Goal: Task Accomplishment & Management: Use online tool/utility

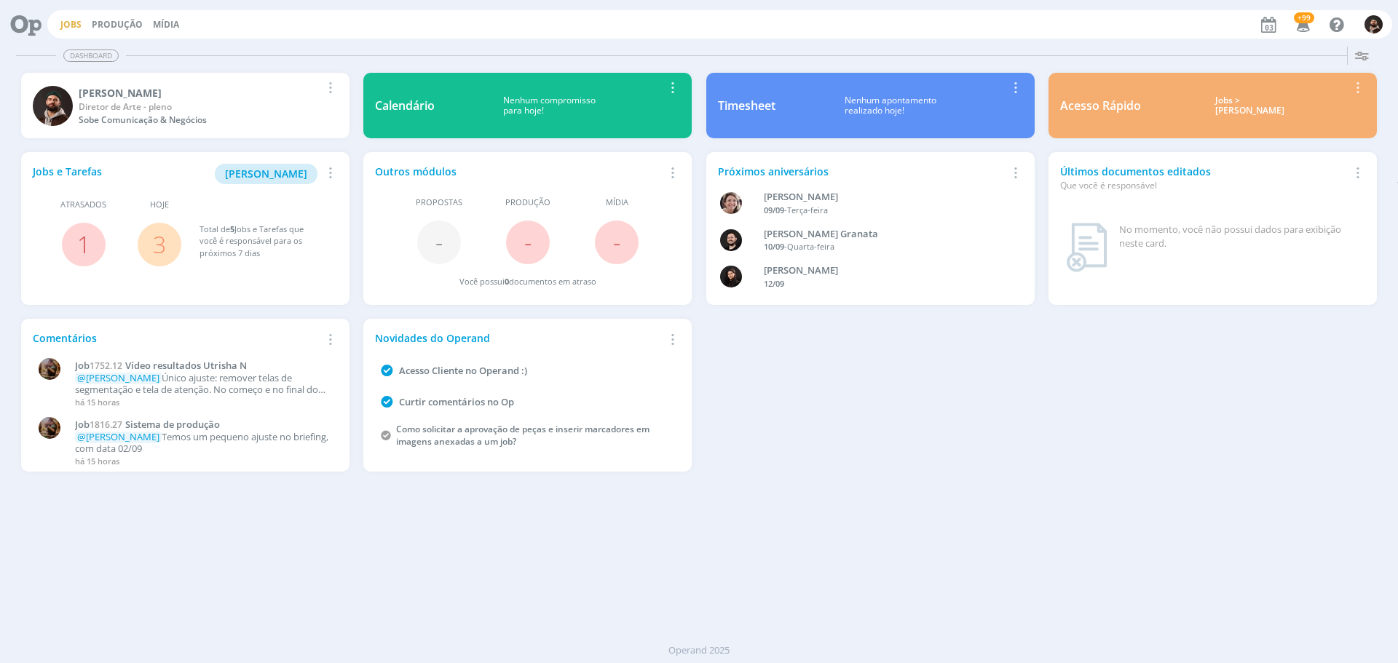
click at [62, 25] on link "Jobs" at bounding box center [70, 24] width 21 height 12
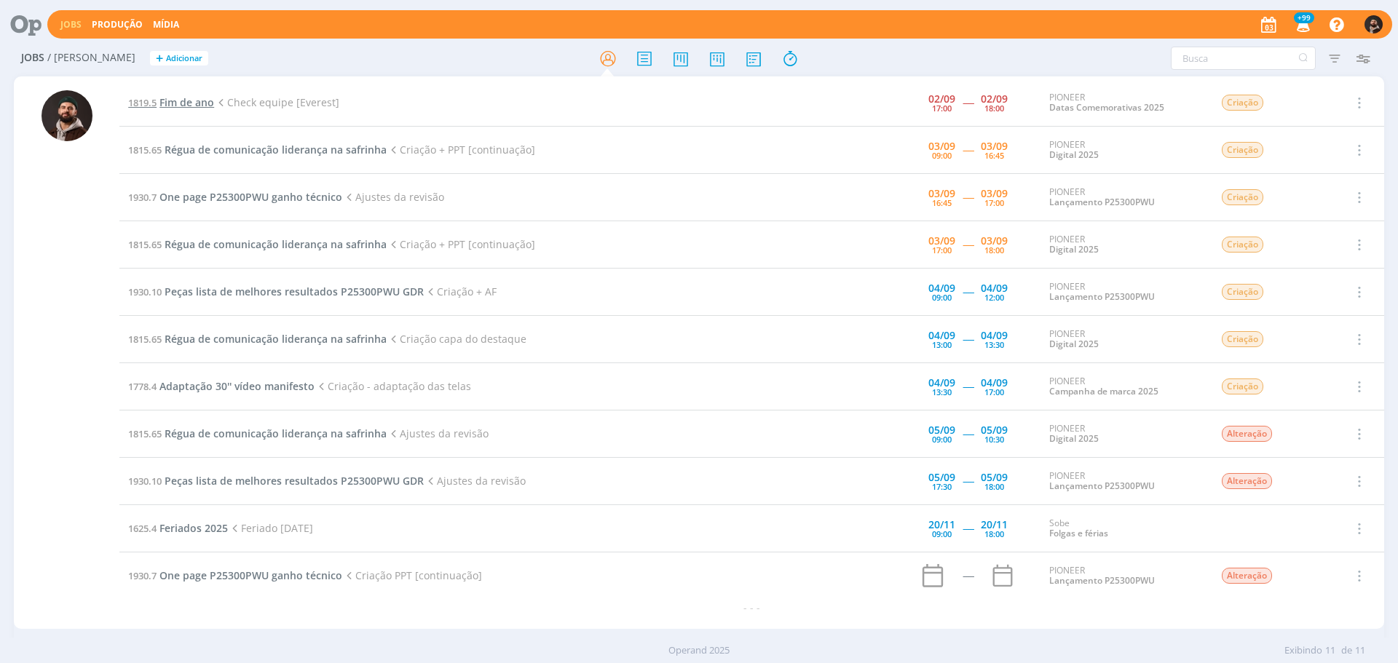
click at [199, 100] on span "Fim de ano" at bounding box center [186, 102] width 55 height 14
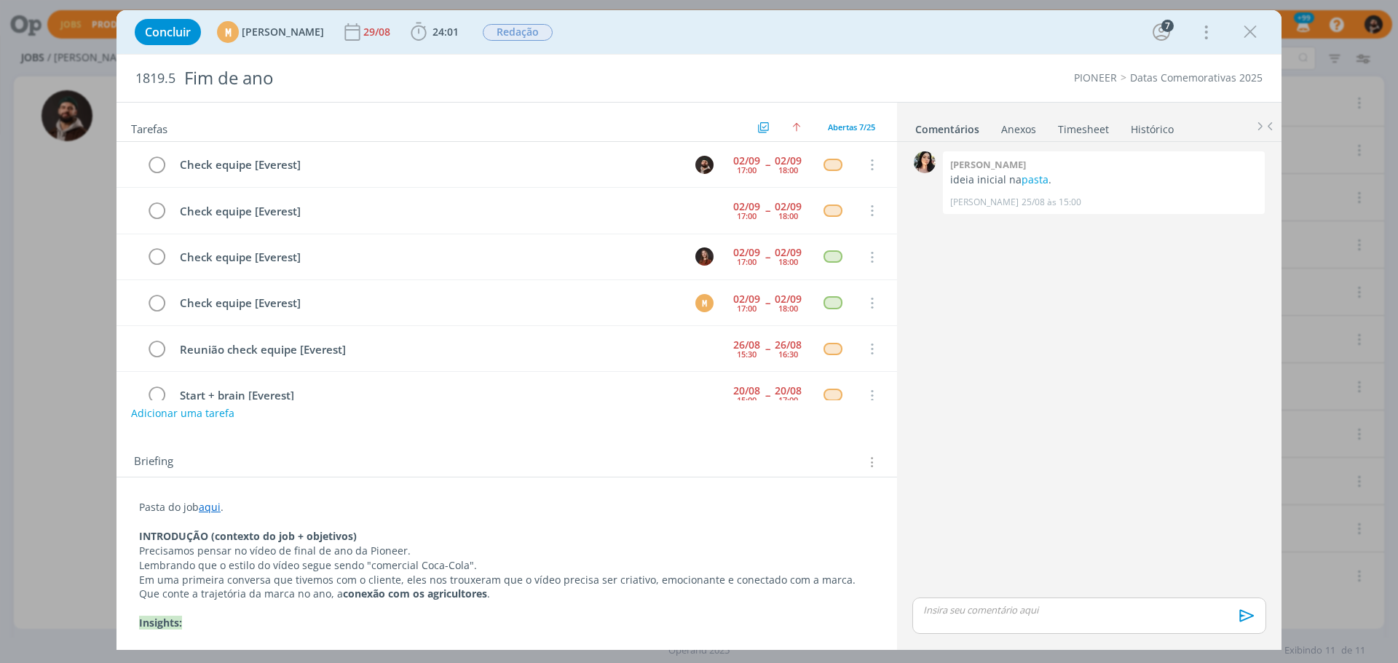
click at [1089, 125] on link "Timesheet" at bounding box center [1083, 126] width 52 height 21
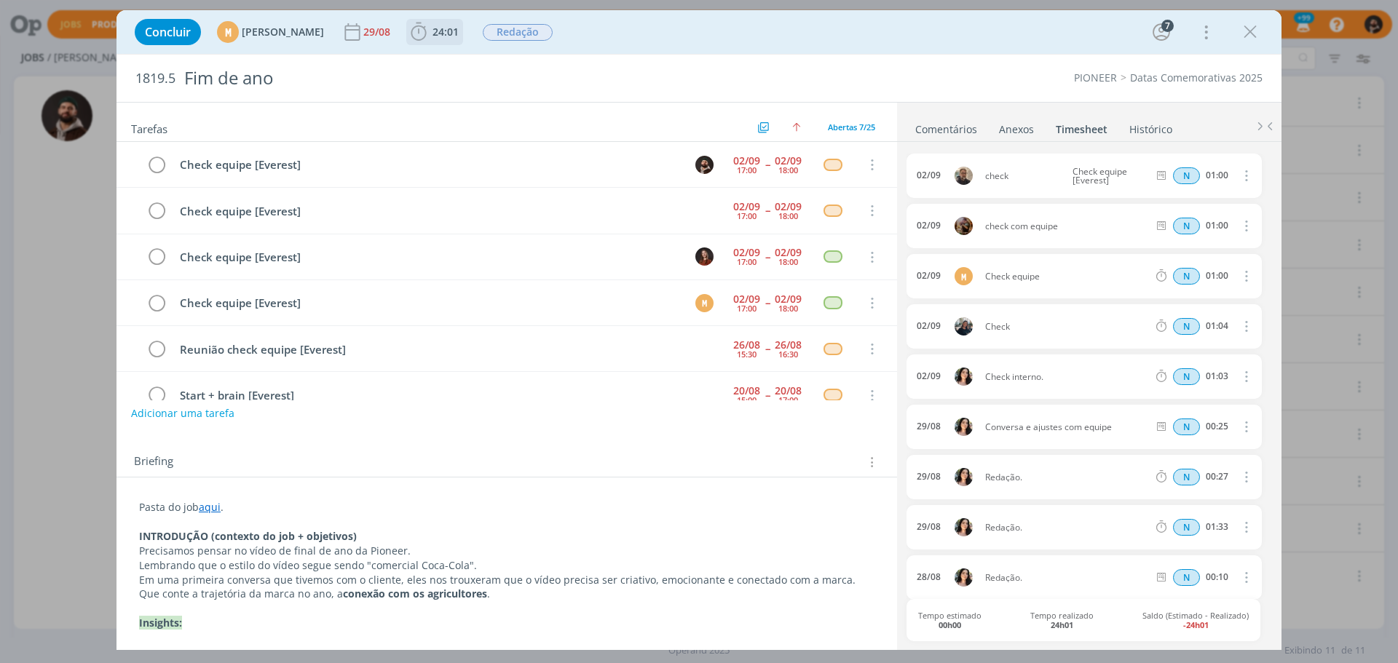
click at [459, 28] on span "24:01" at bounding box center [445, 32] width 26 height 14
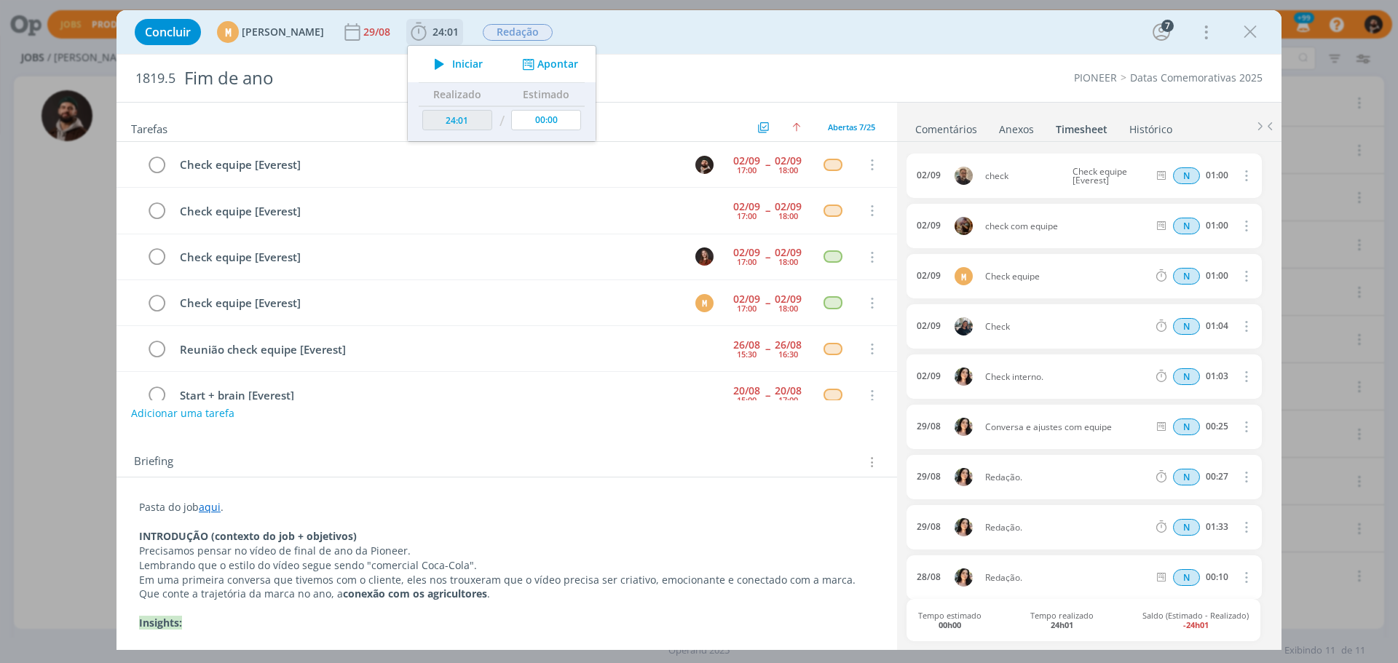
click at [579, 66] on button "Apontar" at bounding box center [548, 64] width 60 height 15
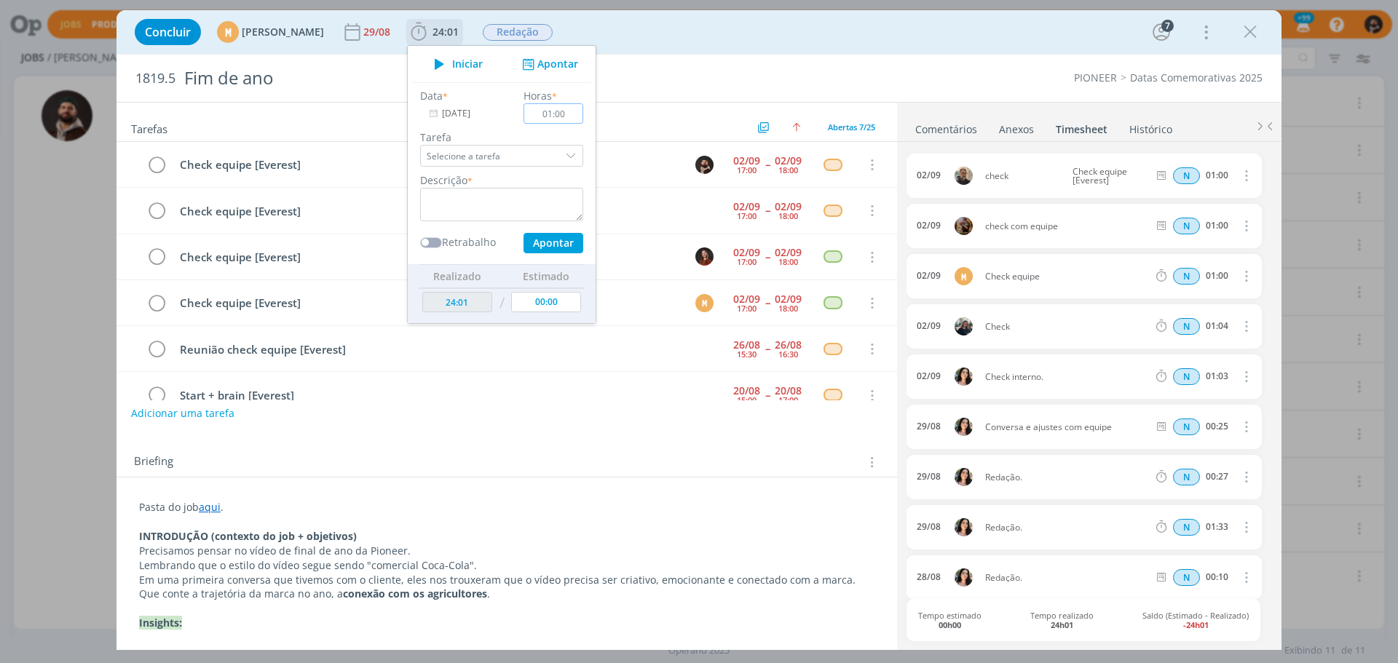
type input "01:00"
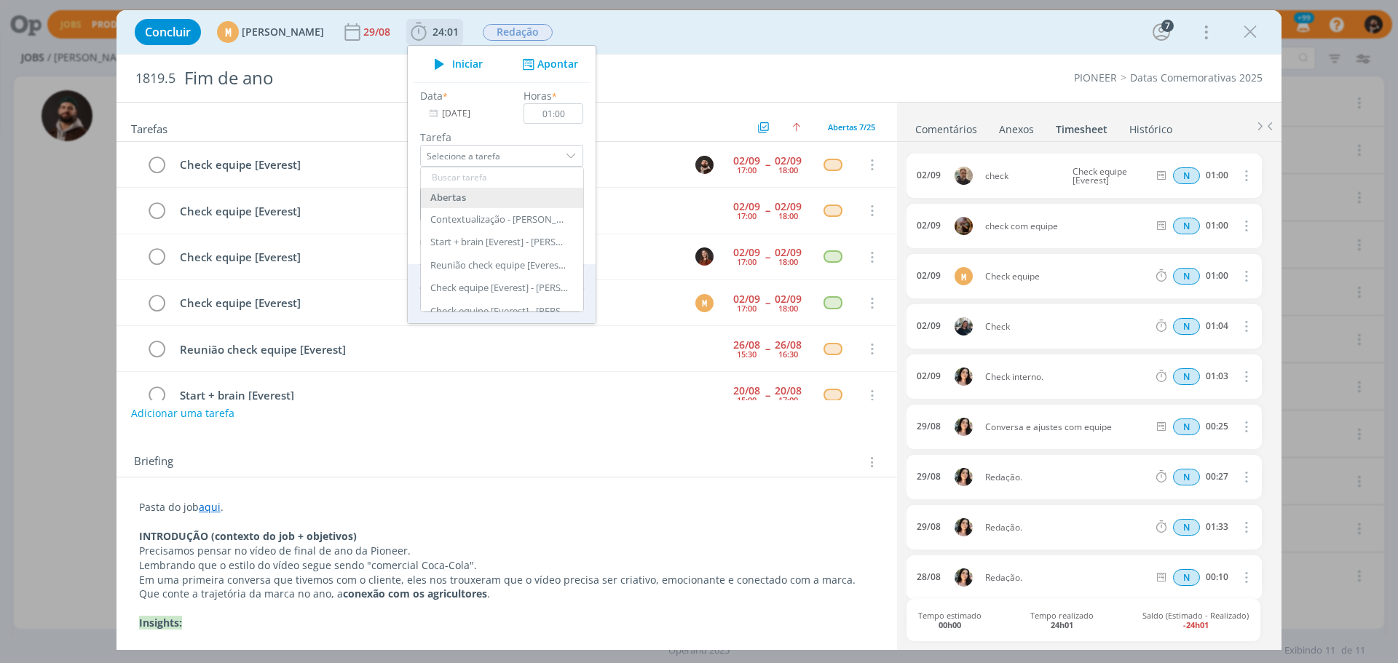
click at [590, 139] on div "[PERSON_NAME] a tarefa Abertas Contextualização - [PERSON_NAME] Start + brain […" at bounding box center [502, 148] width 178 height 37
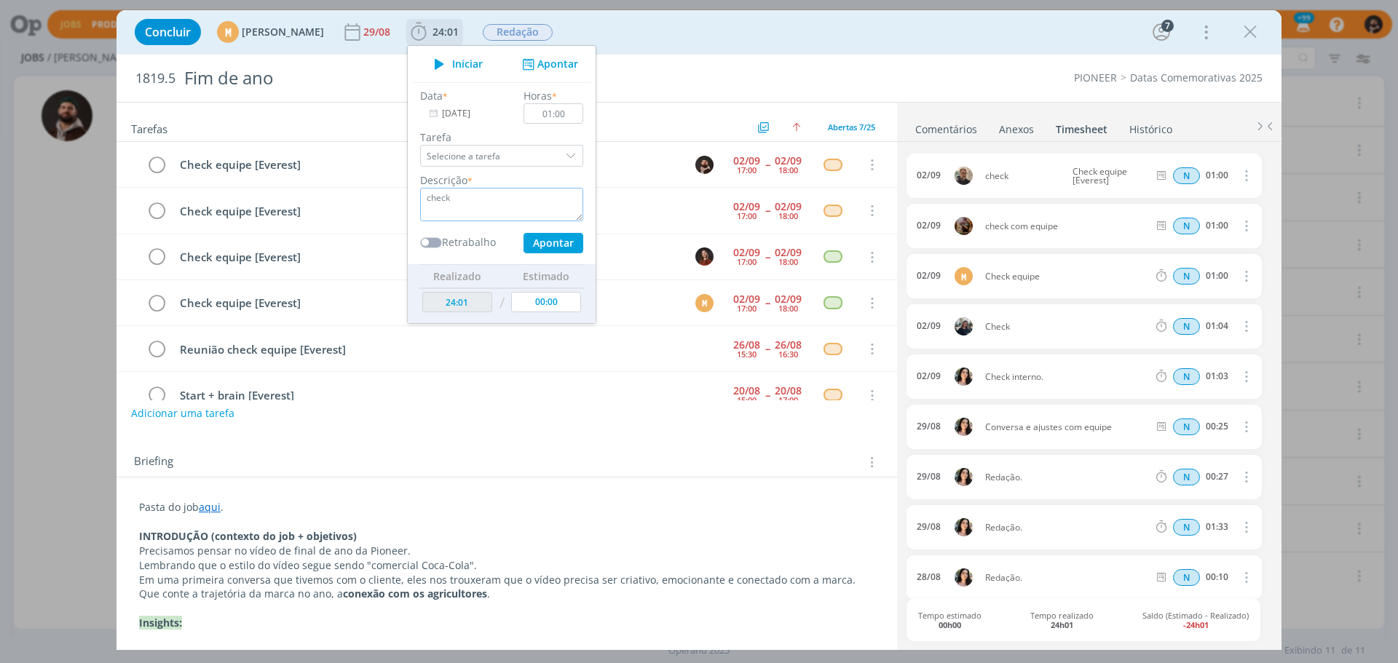
click at [534, 210] on textarea "check" at bounding box center [501, 204] width 163 height 33
click at [583, 245] on button "Apontar" at bounding box center [553, 243] width 60 height 20
type textarea "check"
type input "25:01"
type input "00:00"
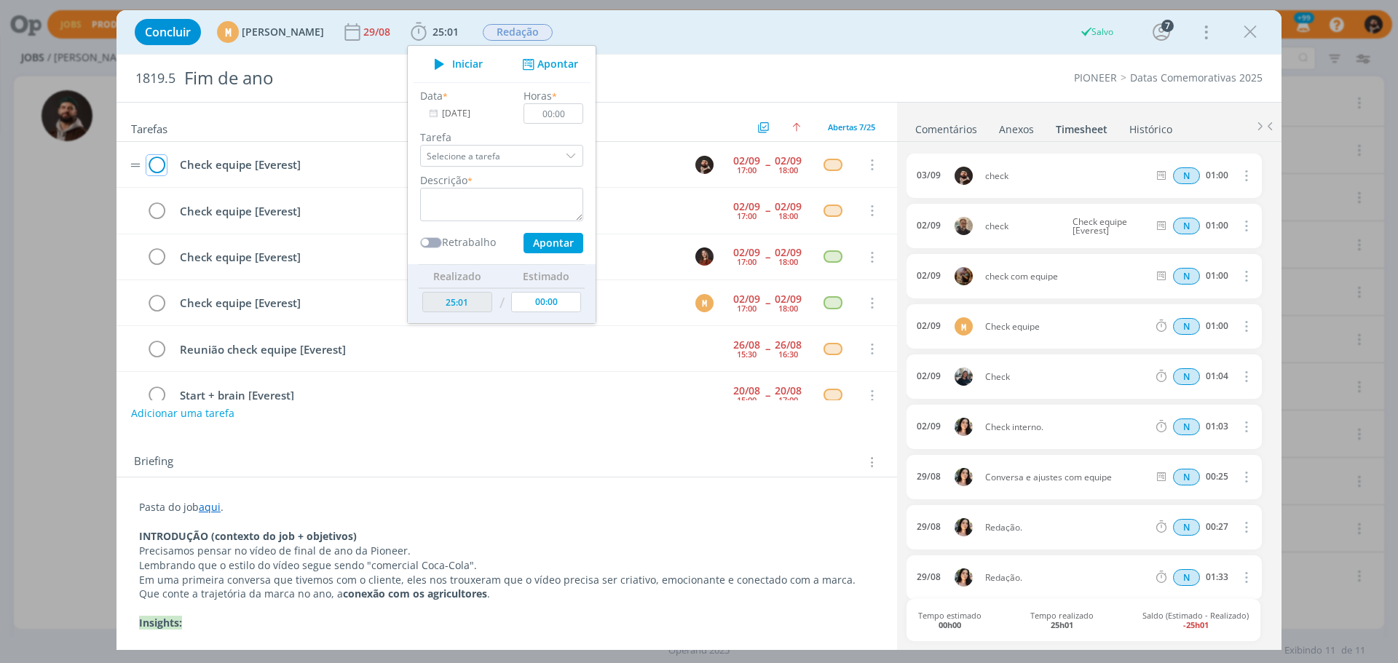
click at [159, 165] on icon "dialog" at bounding box center [156, 165] width 20 height 22
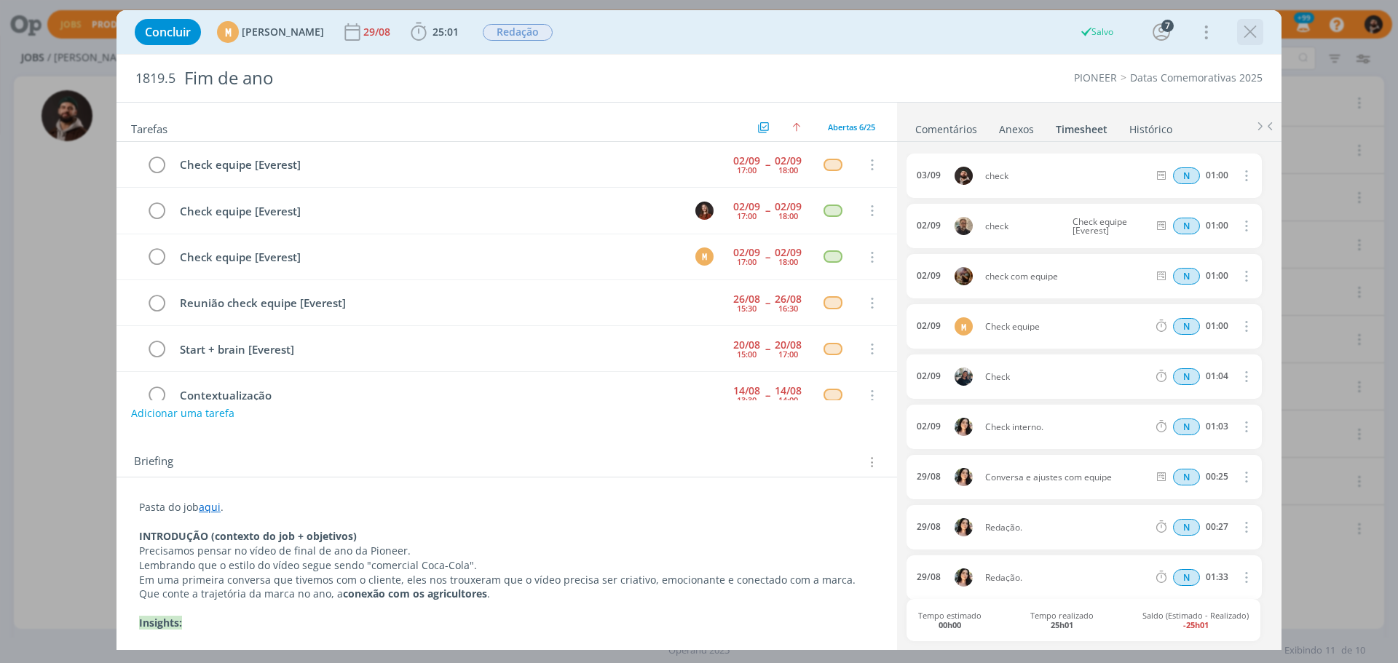
click at [1249, 34] on icon "dialog" at bounding box center [1250, 32] width 22 height 22
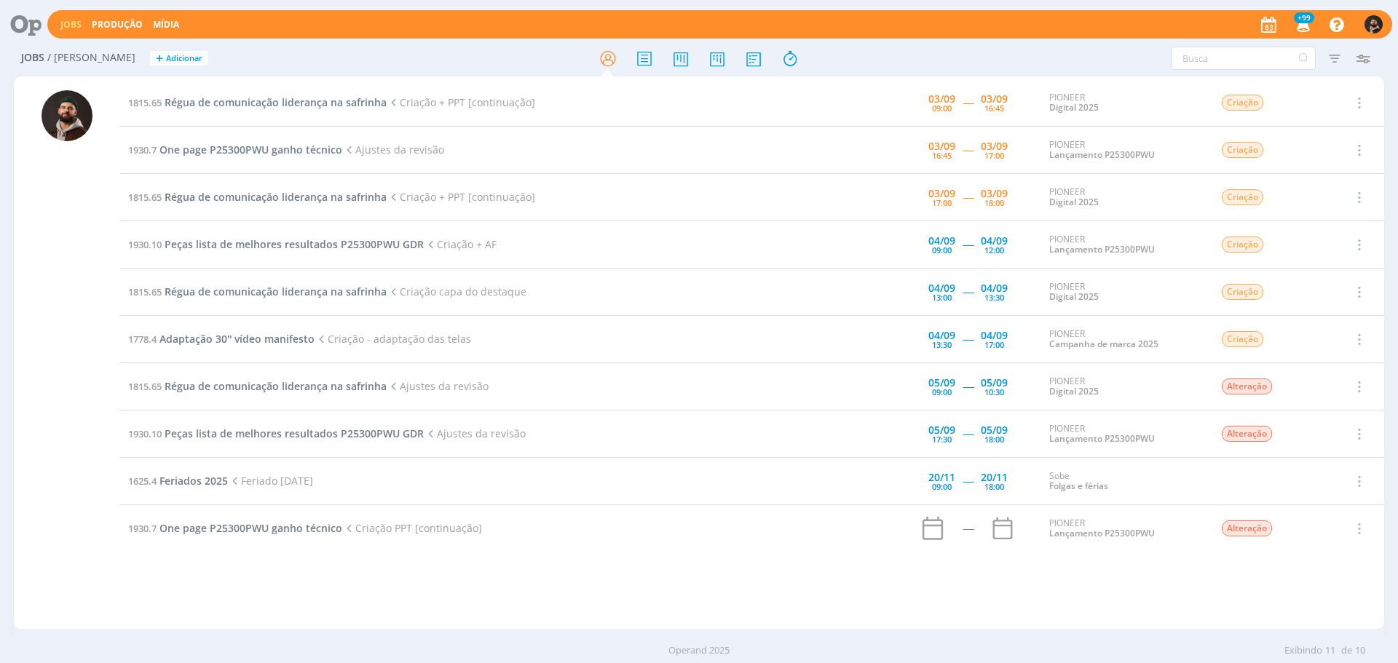
click at [315, 95] on td "1815.65 Régua de comunicação liderança na [PERSON_NAME] + PPT [continuação]" at bounding box center [463, 102] width 688 height 47
click at [316, 102] on span "Régua de comunicação liderança na safrinha" at bounding box center [276, 102] width 222 height 14
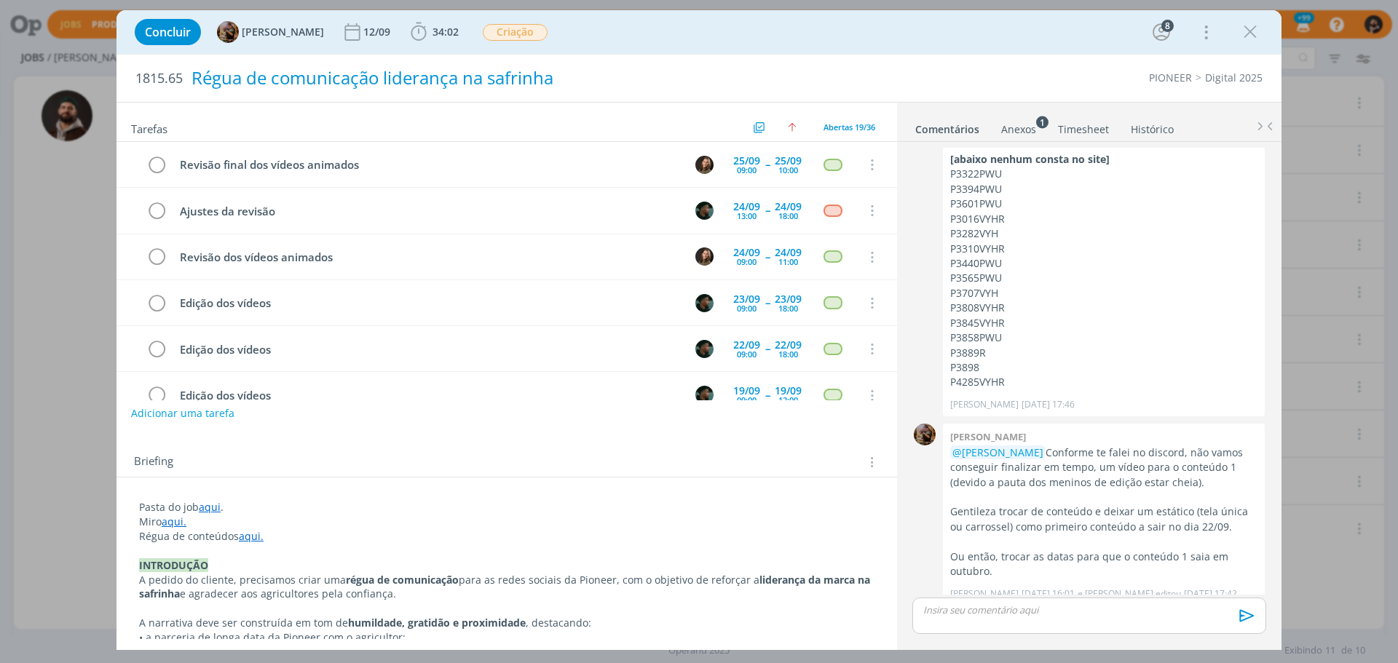
scroll to position [628, 0]
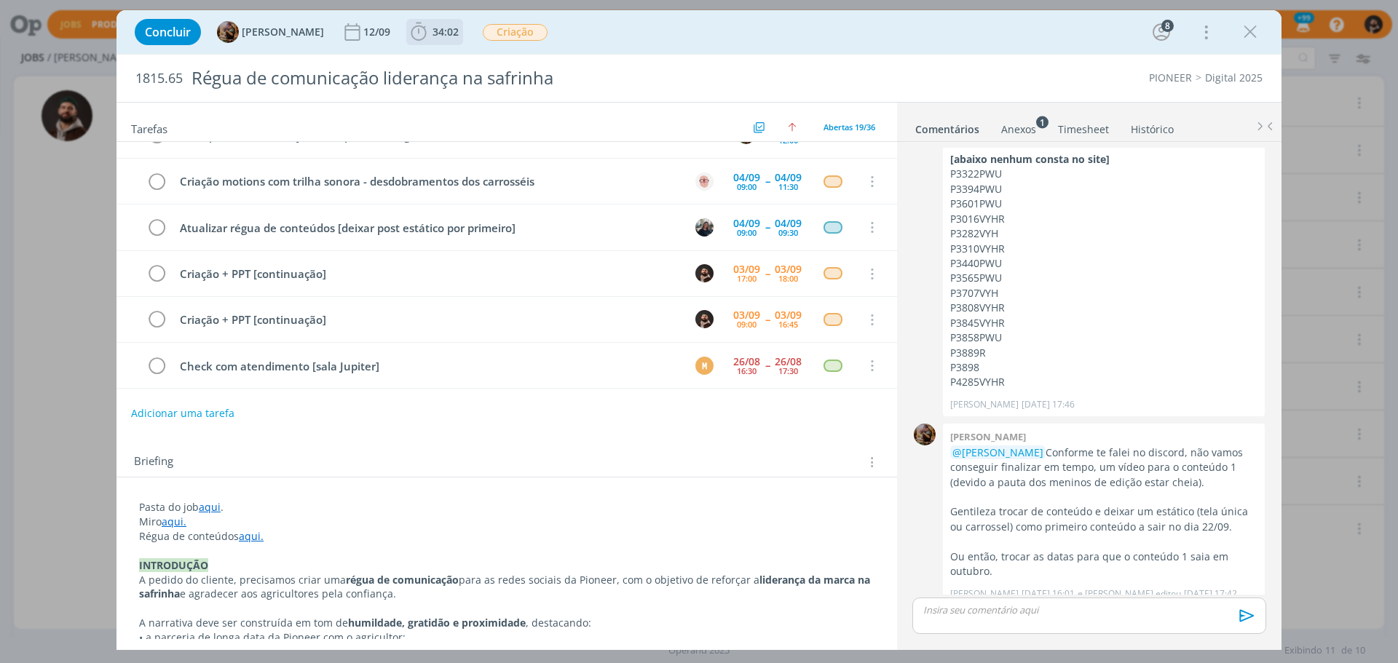
click at [459, 37] on span "34:02" at bounding box center [445, 32] width 26 height 14
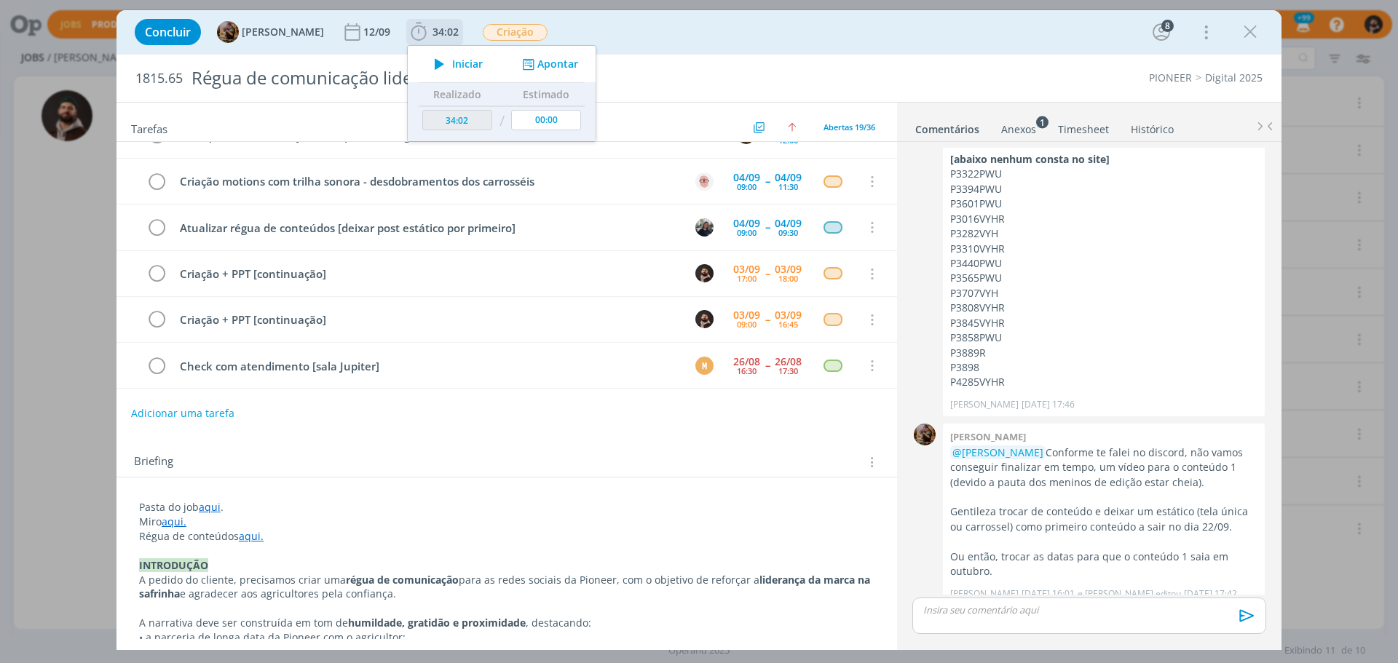
click at [475, 61] on span "Iniciar" at bounding box center [467, 64] width 31 height 10
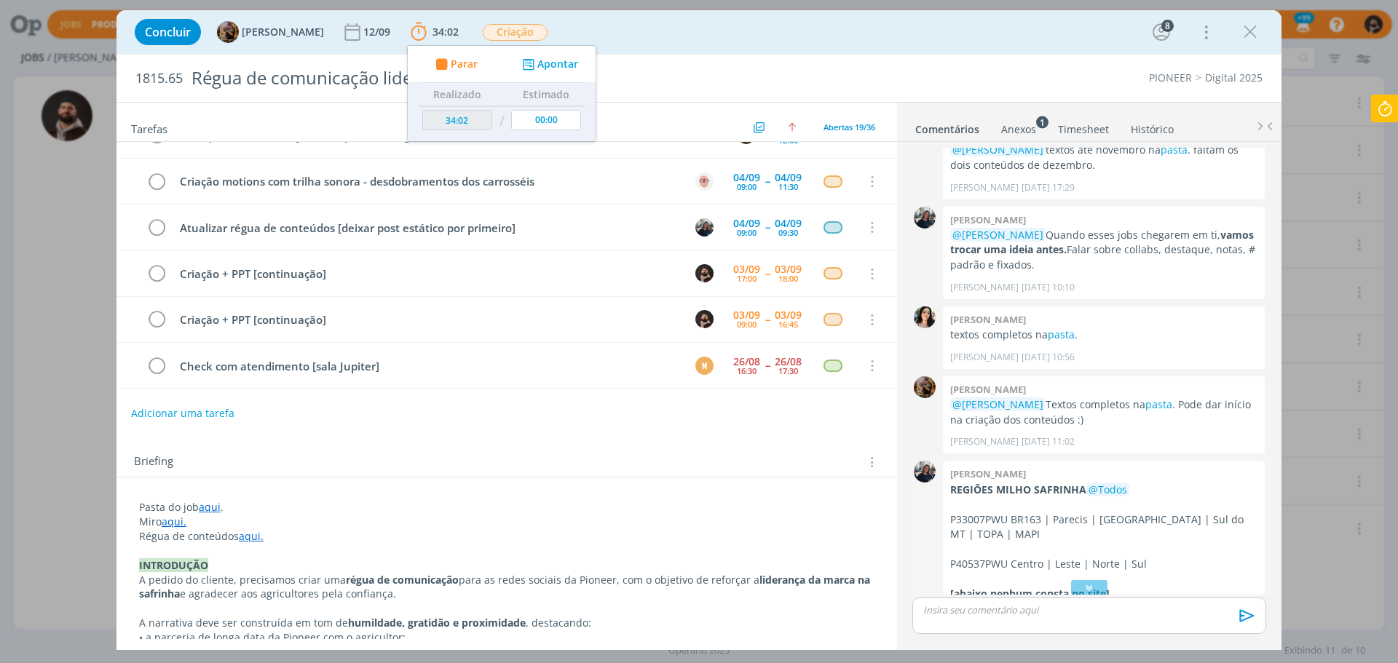
scroll to position [214, 0]
click at [1150, 398] on link "pasta" at bounding box center [1158, 405] width 27 height 14
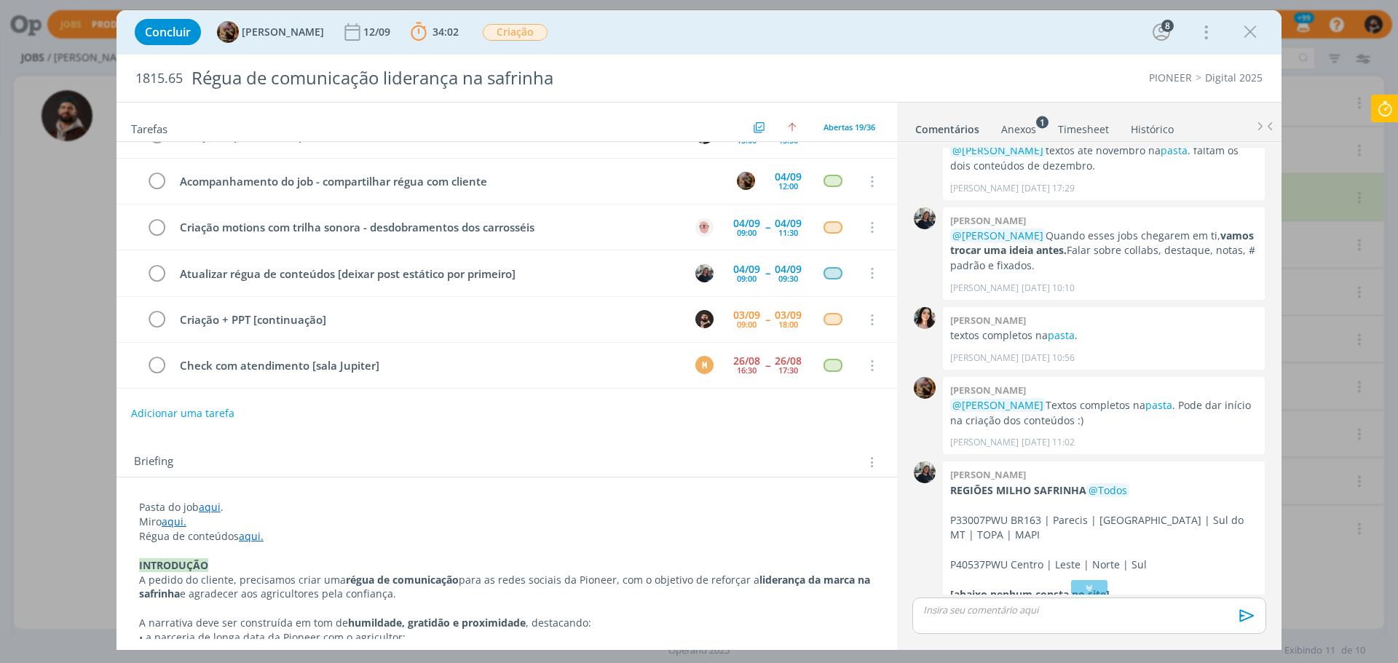
scroll to position [582, 0]
click at [175, 520] on link "aqui." at bounding box center [174, 522] width 25 height 14
click at [247, 545] on link "[URL][DOMAIN_NAME]" at bounding box center [234, 549] width 110 height 19
